Goal: Check status: Verify the current state of an ongoing process or item

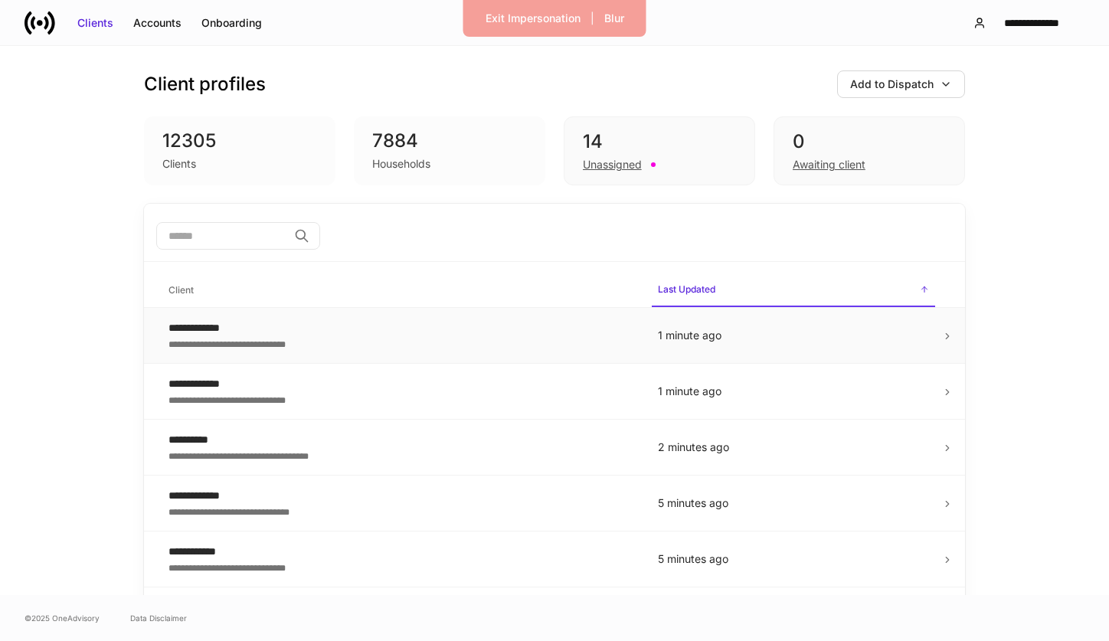
click at [472, 331] on div "**********" at bounding box center [400, 327] width 465 height 15
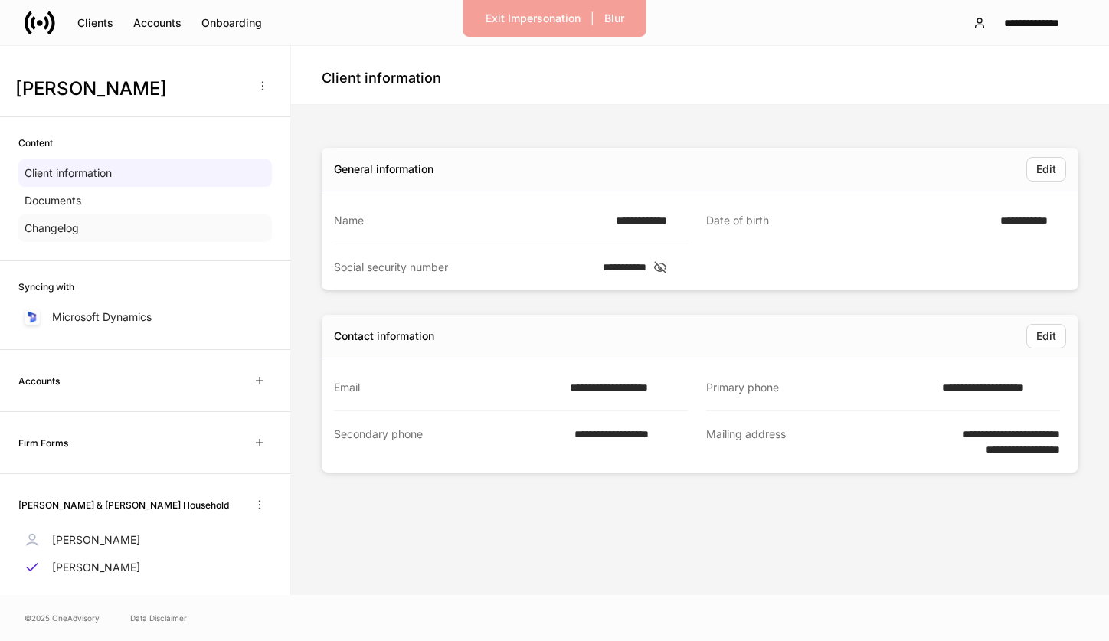
click at [188, 225] on div "Changelog" at bounding box center [144, 228] width 253 height 28
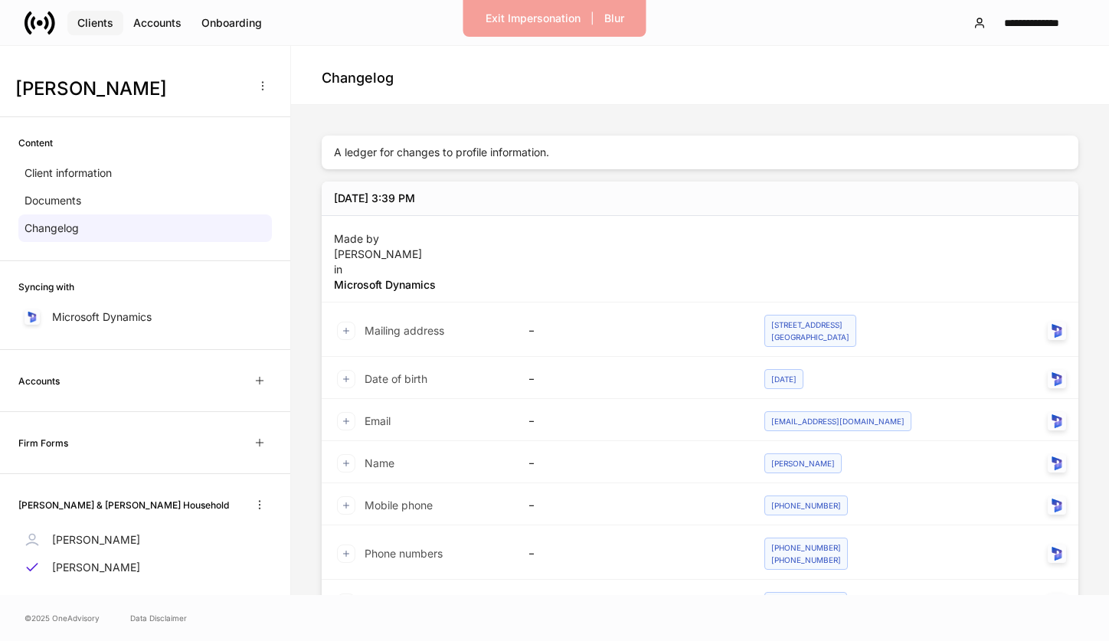
click at [99, 15] on div "Clients" at bounding box center [95, 22] width 36 height 15
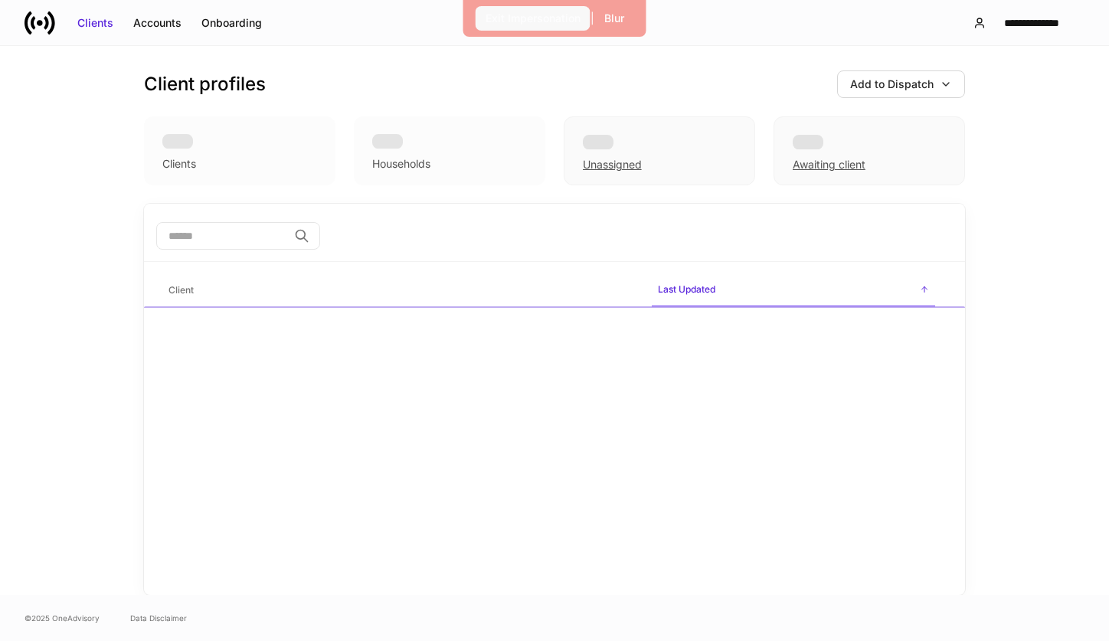
click at [514, 11] on div "Exit Impersonation" at bounding box center [532, 18] width 95 height 15
